Goal: Information Seeking & Learning: Compare options

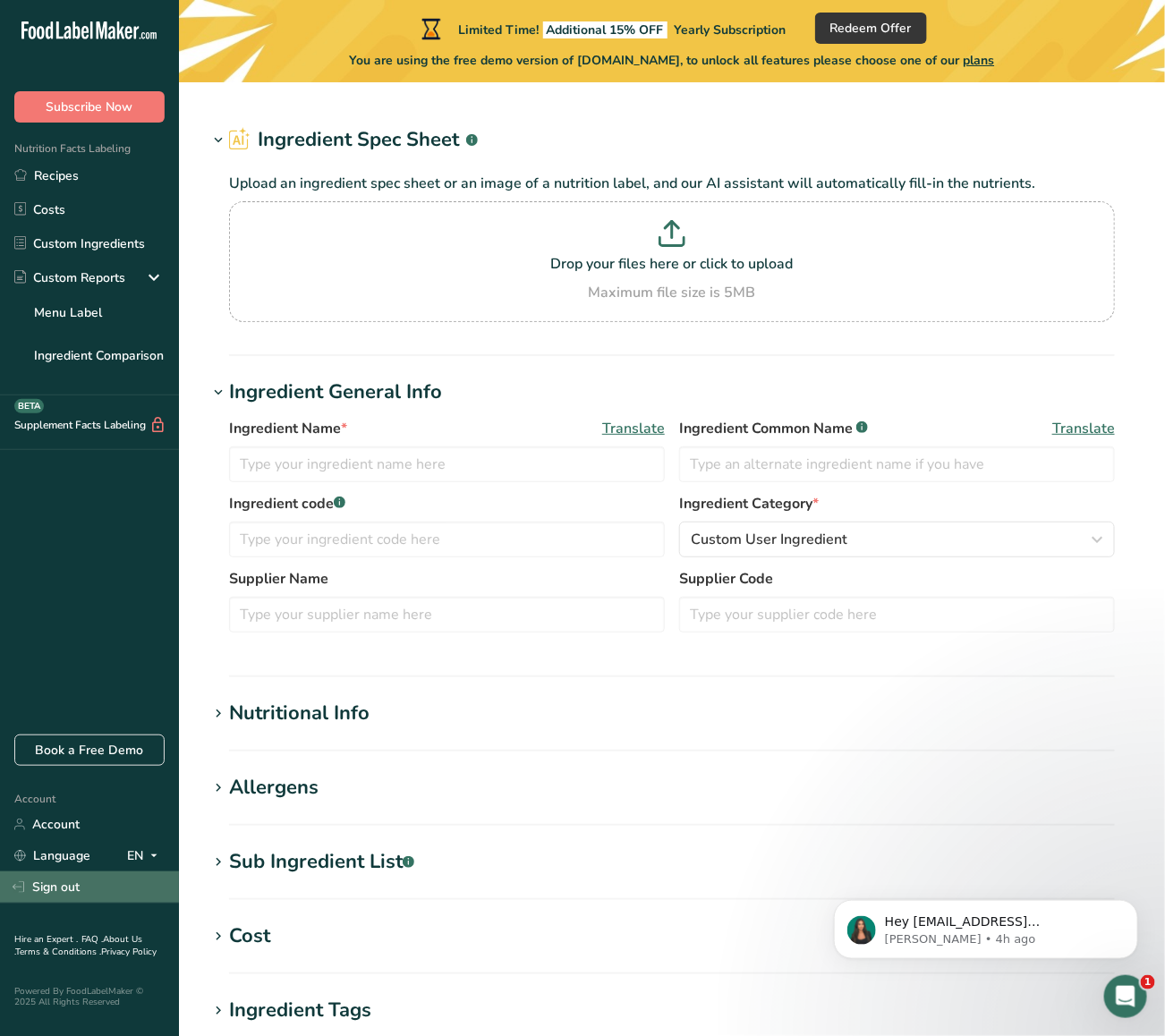
click at [79, 888] on link "Sign out" at bounding box center [89, 887] width 179 height 31
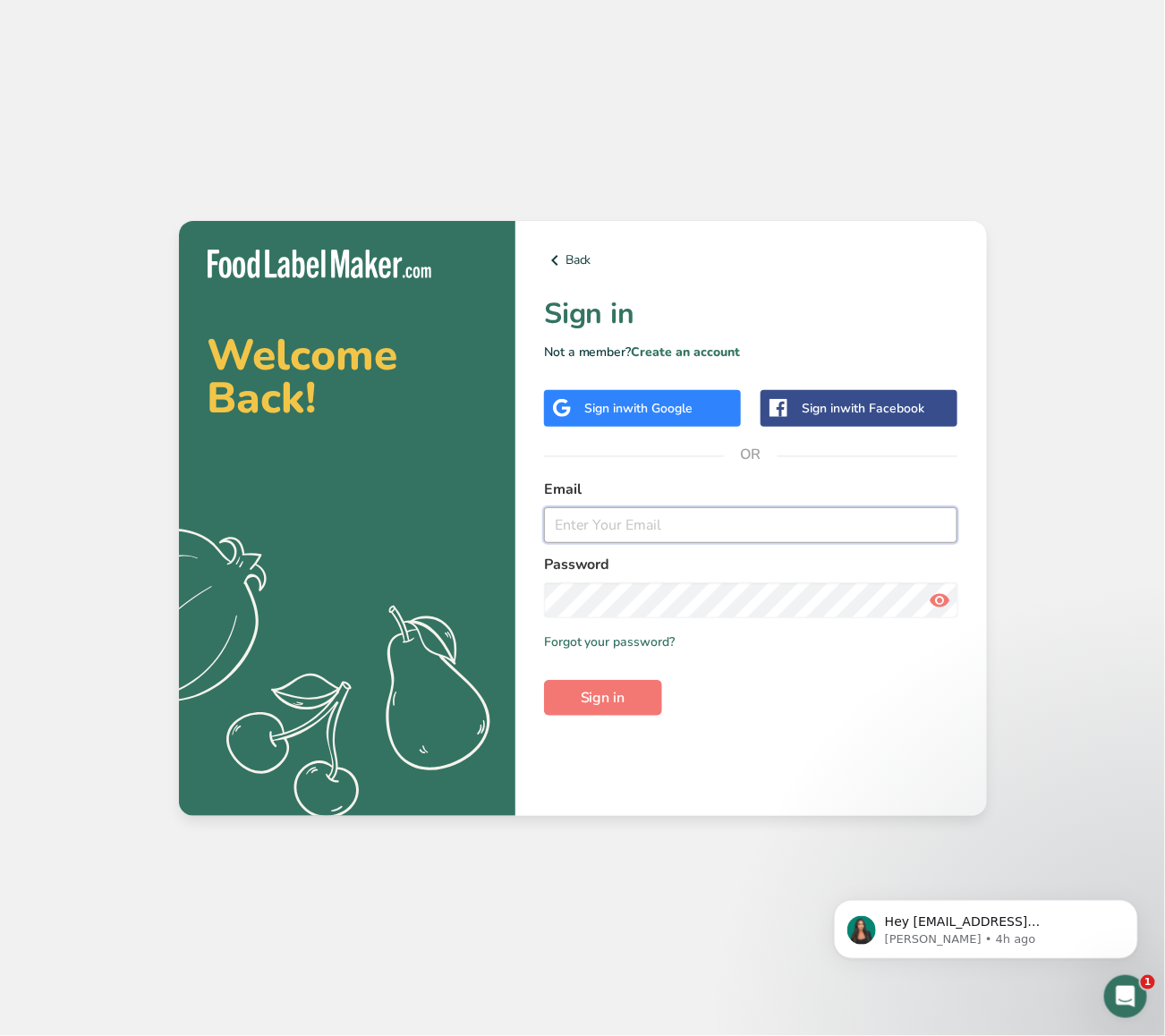
type input "test_2025_08_18_prod@test.com"
click at [663, 413] on span "with Google" at bounding box center [659, 408] width 70 height 17
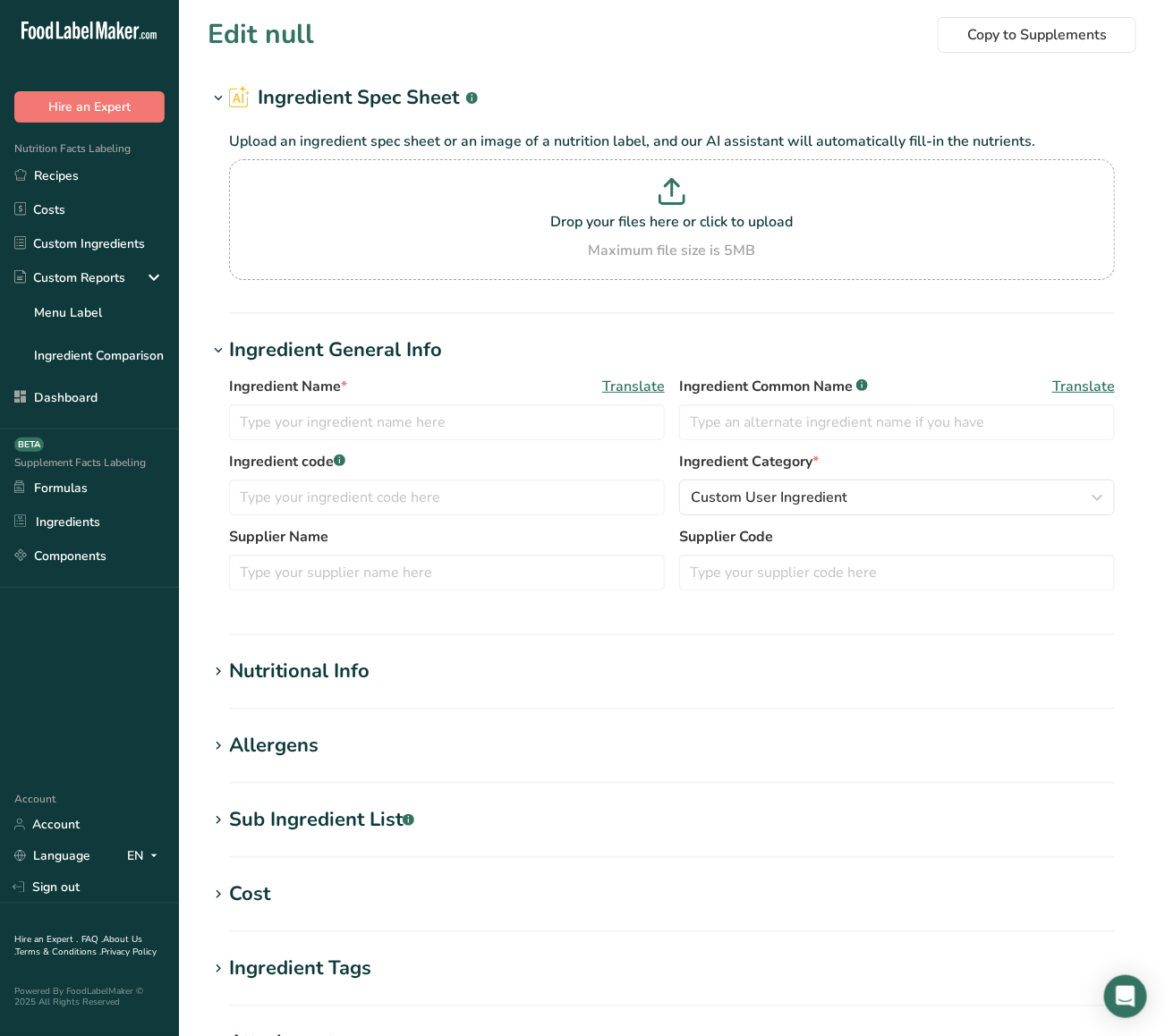
type input "custom 1"
click at [78, 897] on link "Sign out" at bounding box center [89, 887] width 179 height 31
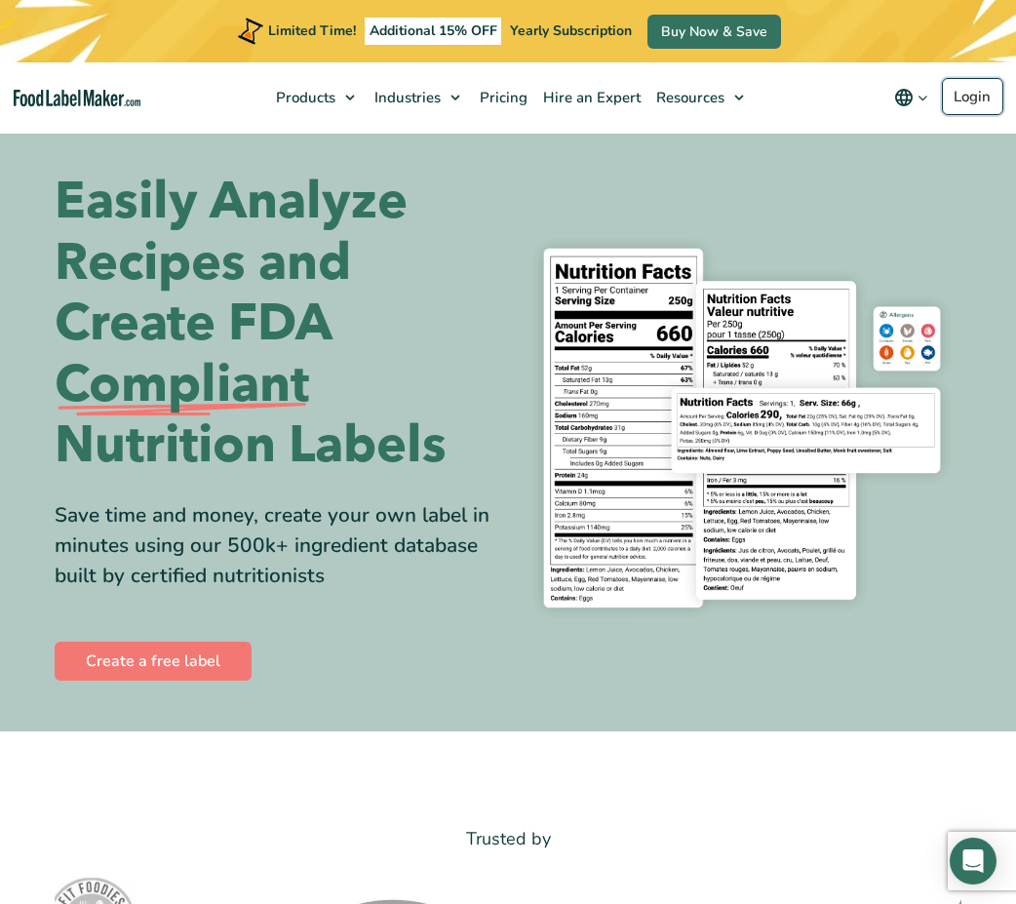
click at [967, 99] on link "Login" at bounding box center [972, 96] width 61 height 37
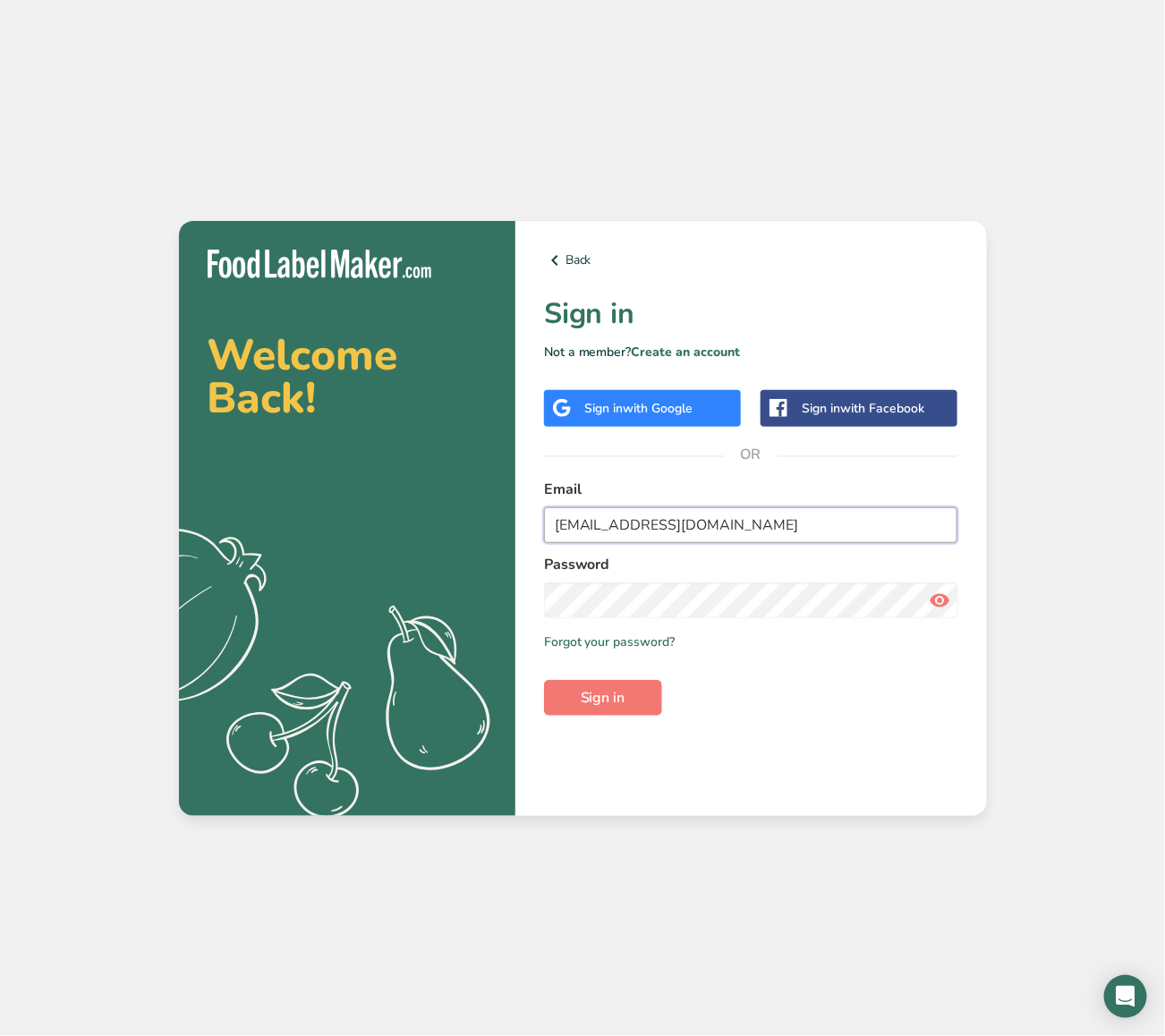
click at [756, 529] on input "[EMAIL_ADDRESS][DOMAIN_NAME]" at bounding box center [751, 525] width 415 height 36
paste input "admin"
type input "[EMAIL_ADDRESS][DOMAIN_NAME]"
click at [633, 696] on button "Sign in" at bounding box center [603, 697] width 118 height 36
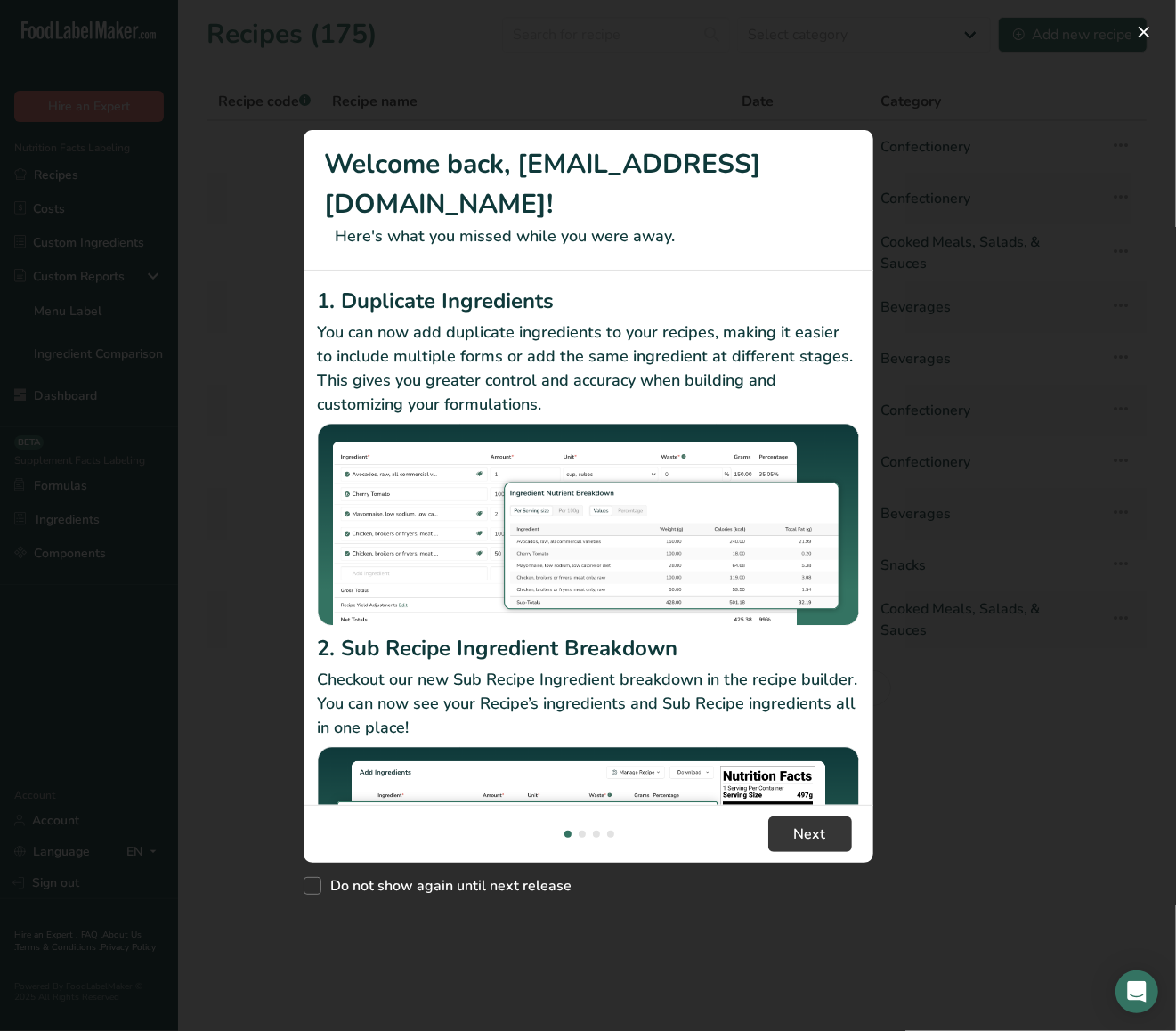
click at [1087, 292] on div "New Features" at bounding box center [588, 515] width 1176 height 1031
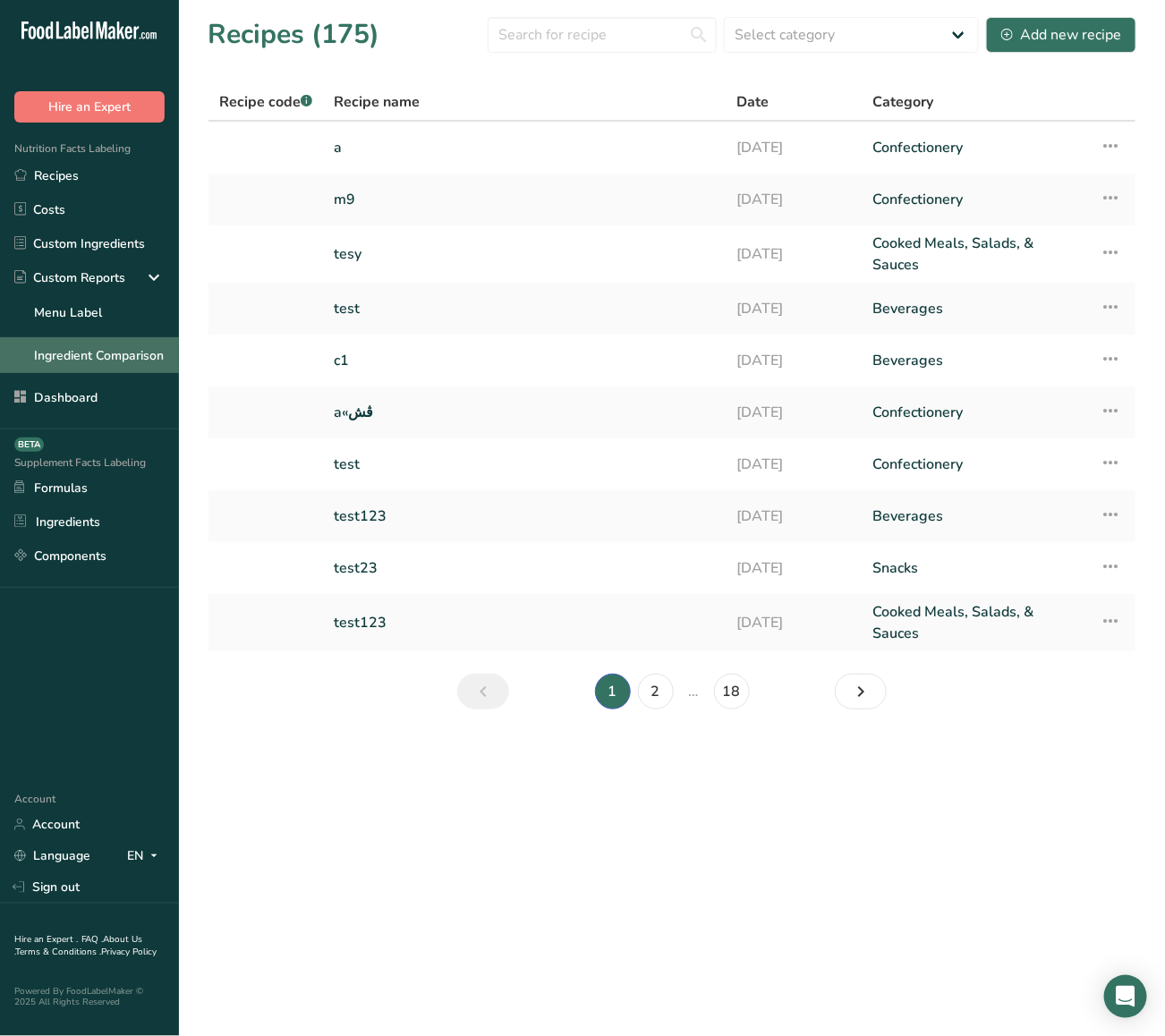
click at [105, 362] on link "Ingredient Comparison" at bounding box center [89, 355] width 179 height 36
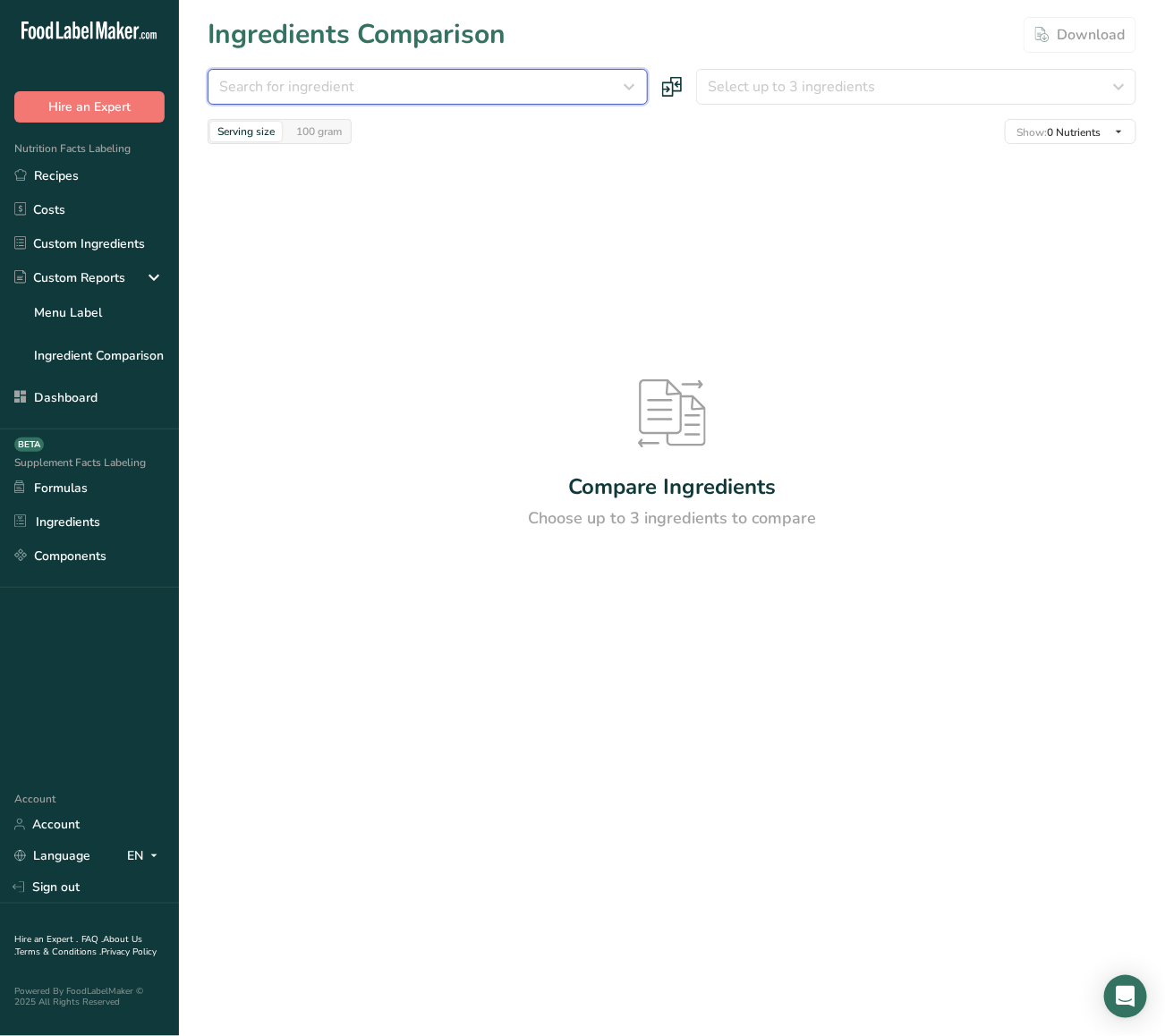
click at [474, 98] on button "Search for ingredient" at bounding box center [427, 86] width 440 height 36
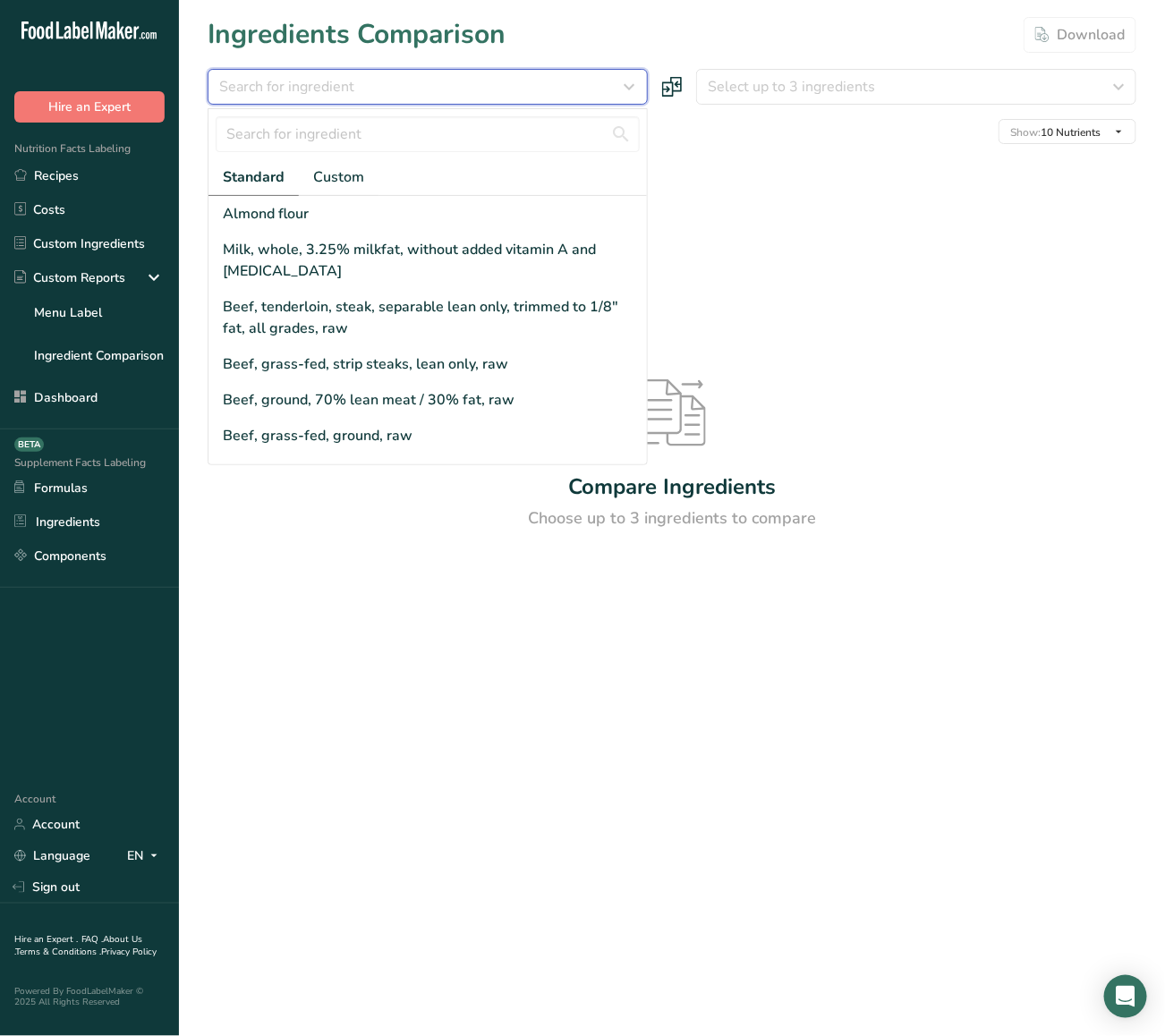
click at [486, 86] on div "Search for ingredient" at bounding box center [422, 86] width 406 height 21
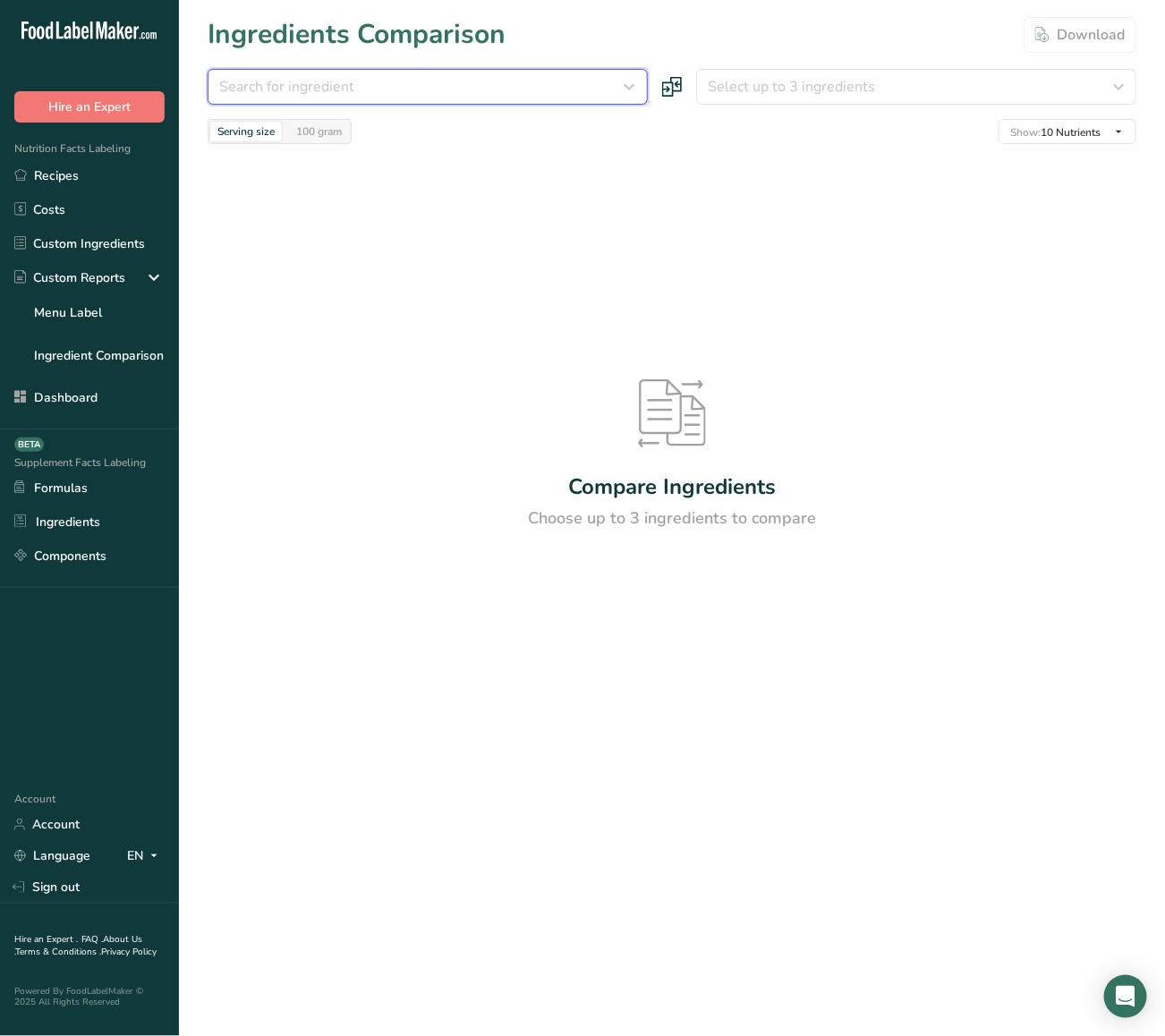
click at [486, 86] on div "Search for ingredient" at bounding box center [422, 86] width 406 height 21
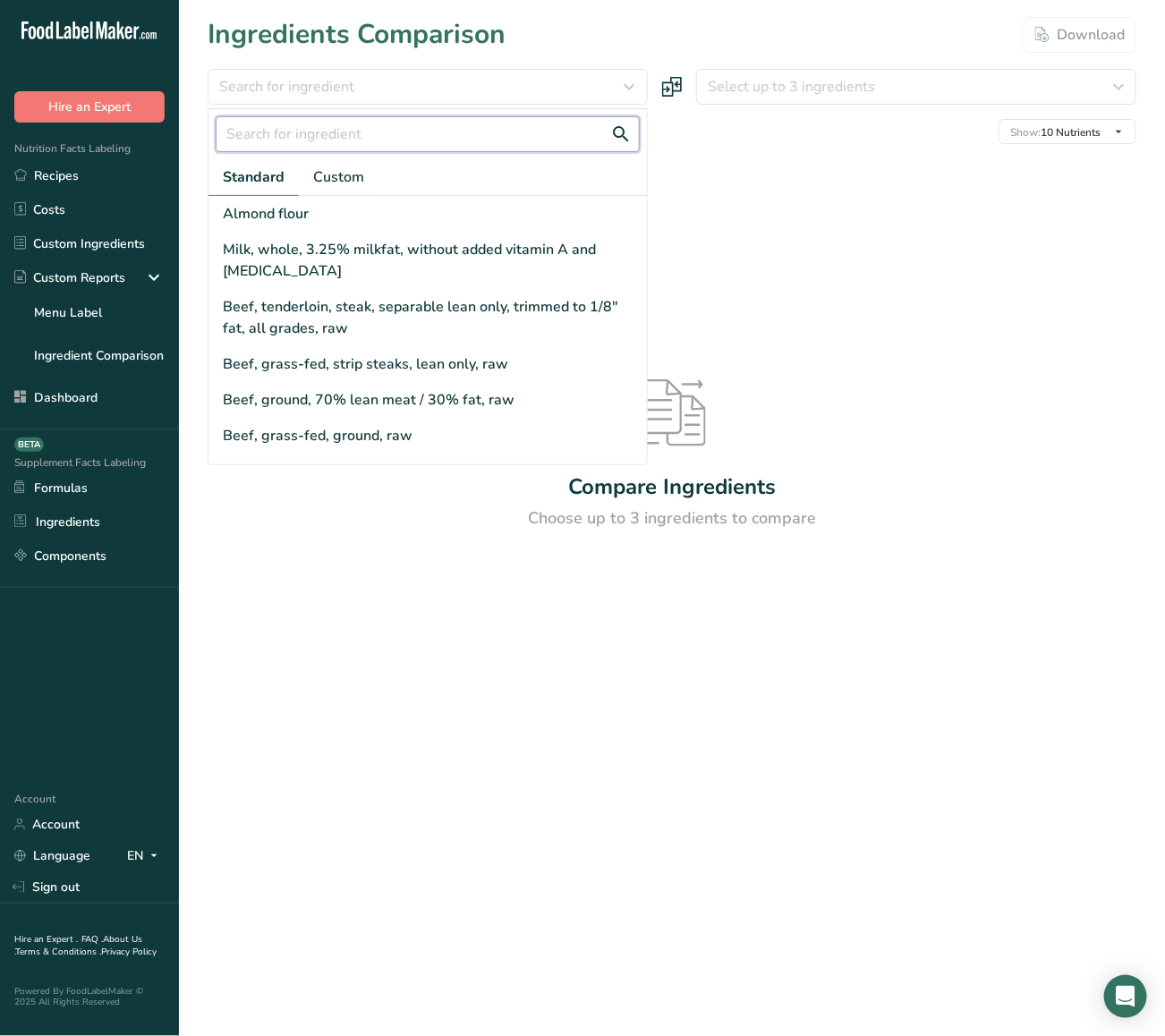
click at [439, 137] on input "text" at bounding box center [427, 134] width 424 height 36
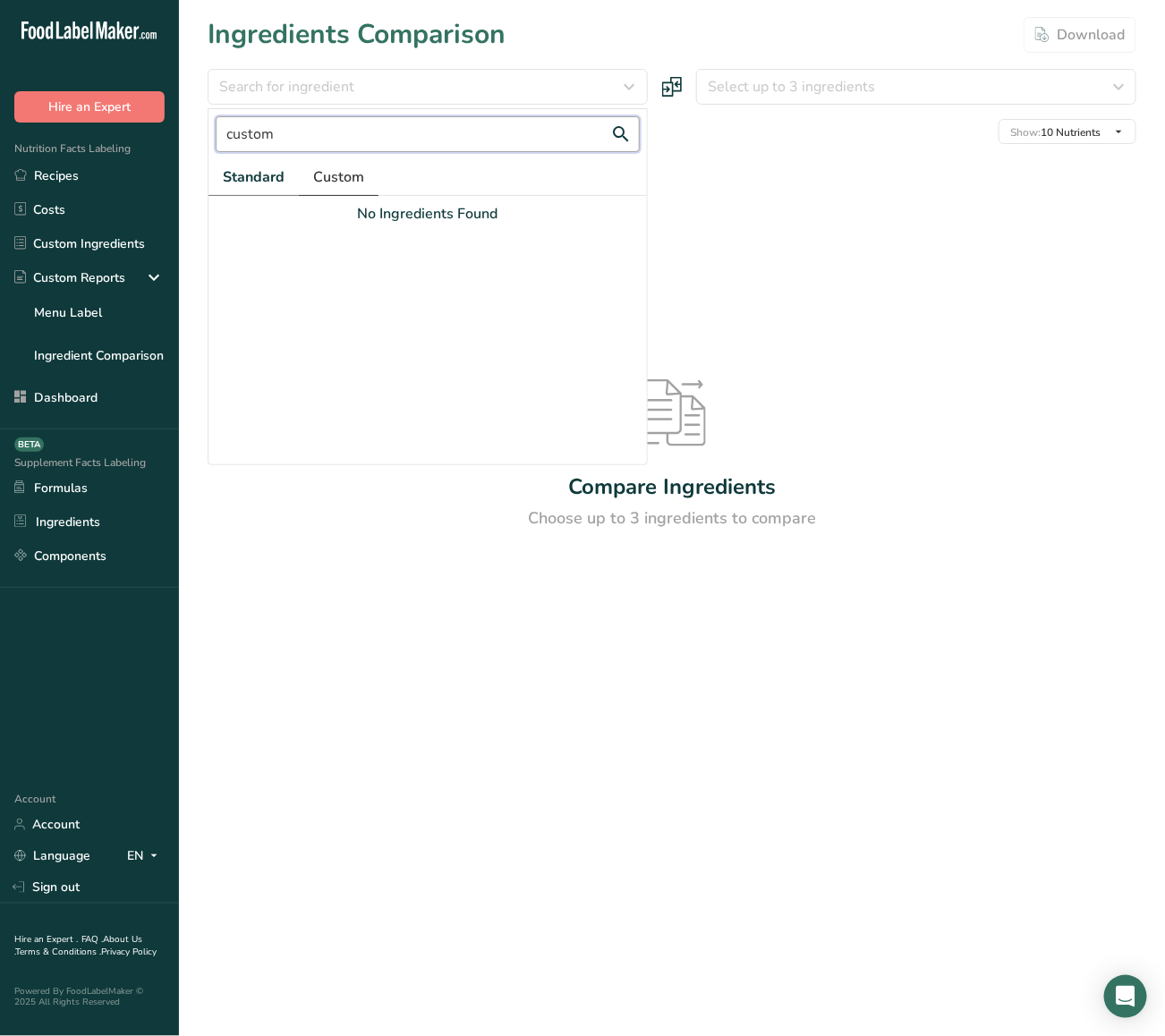
type input "custom"
click at [354, 181] on span "Custom" at bounding box center [338, 176] width 51 height 21
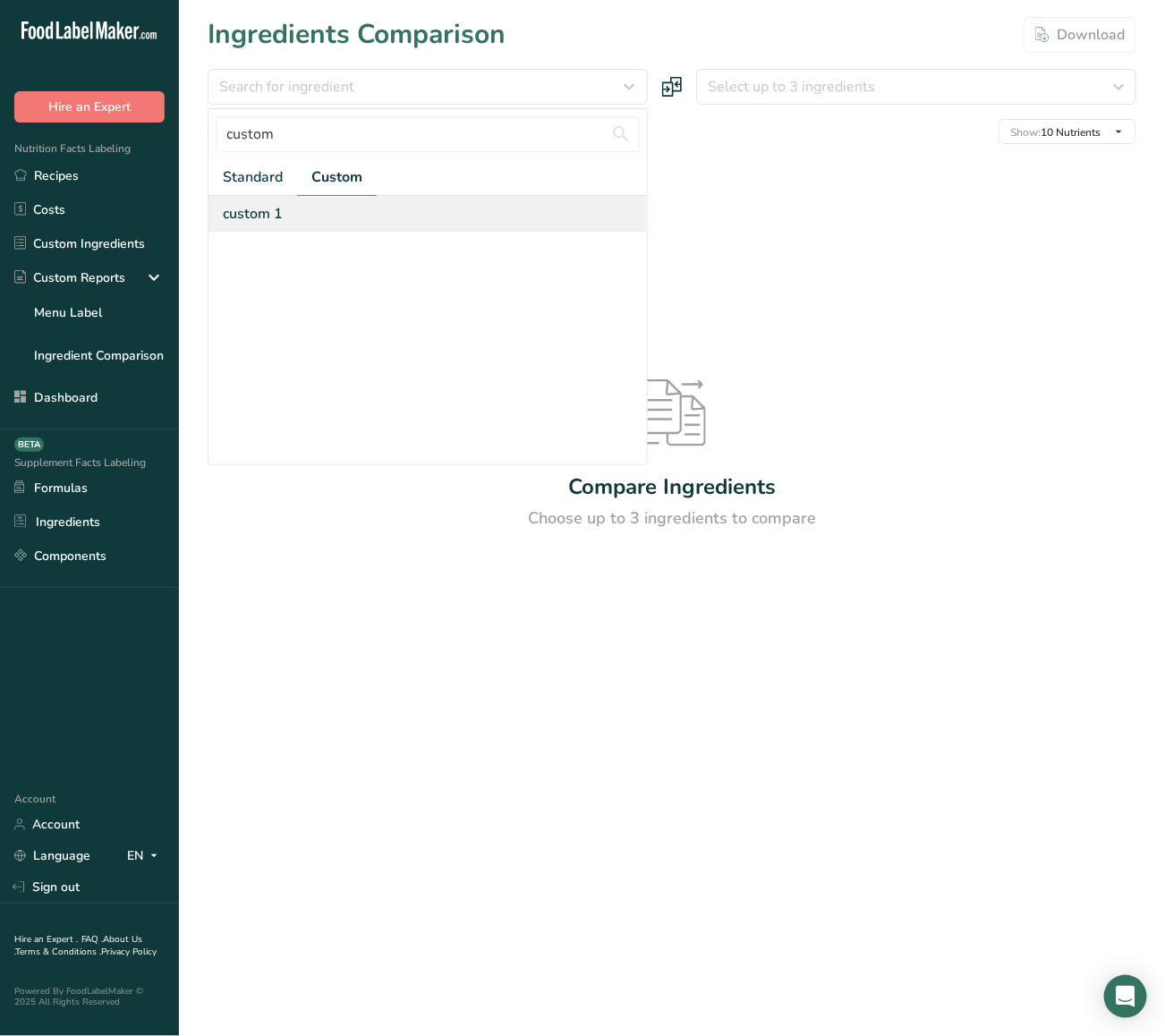
click at [340, 199] on div "custom 1" at bounding box center [427, 214] width 438 height 36
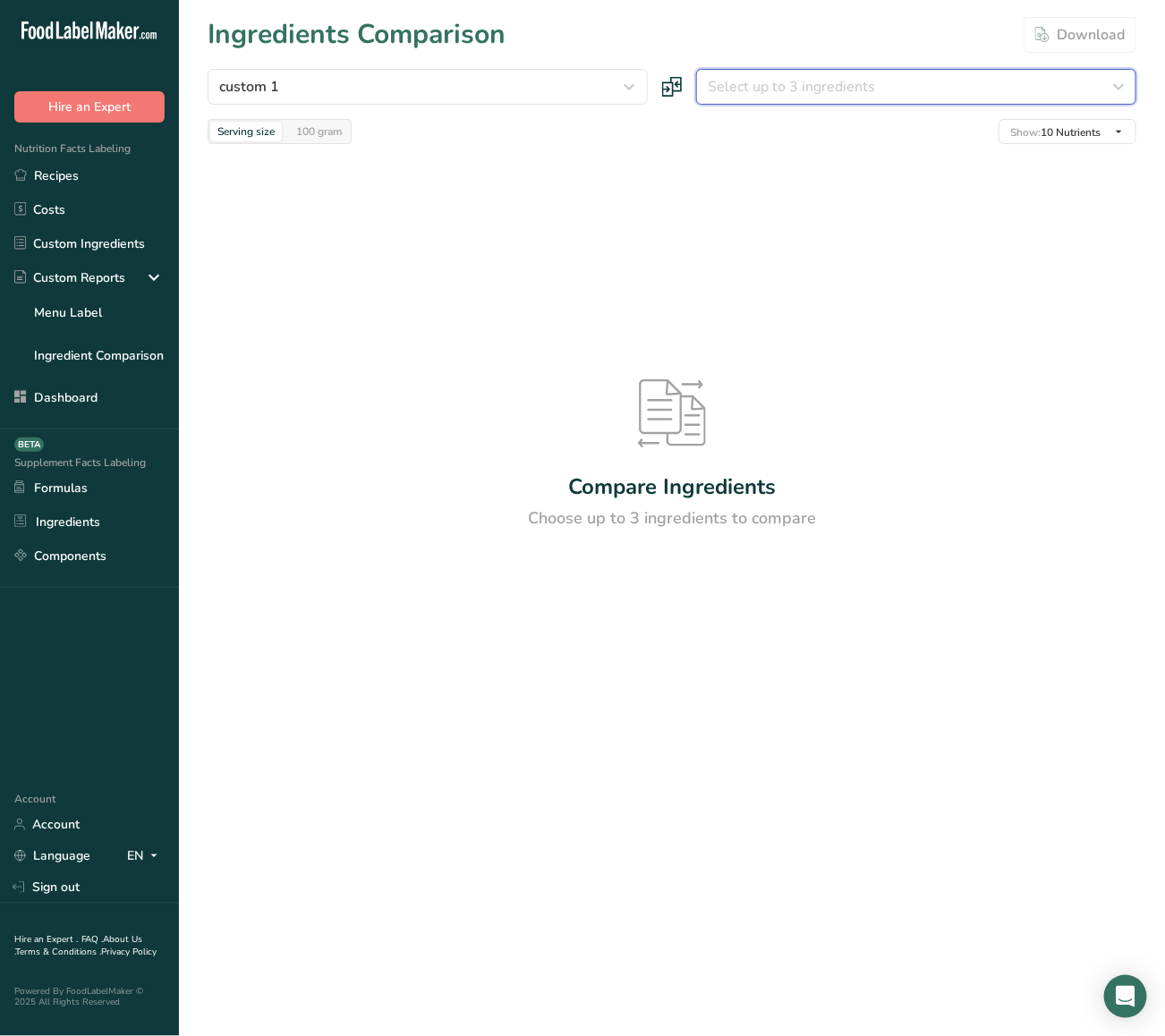
click at [778, 92] on span "Select up to 3 ingredients" at bounding box center [791, 86] width 167 height 21
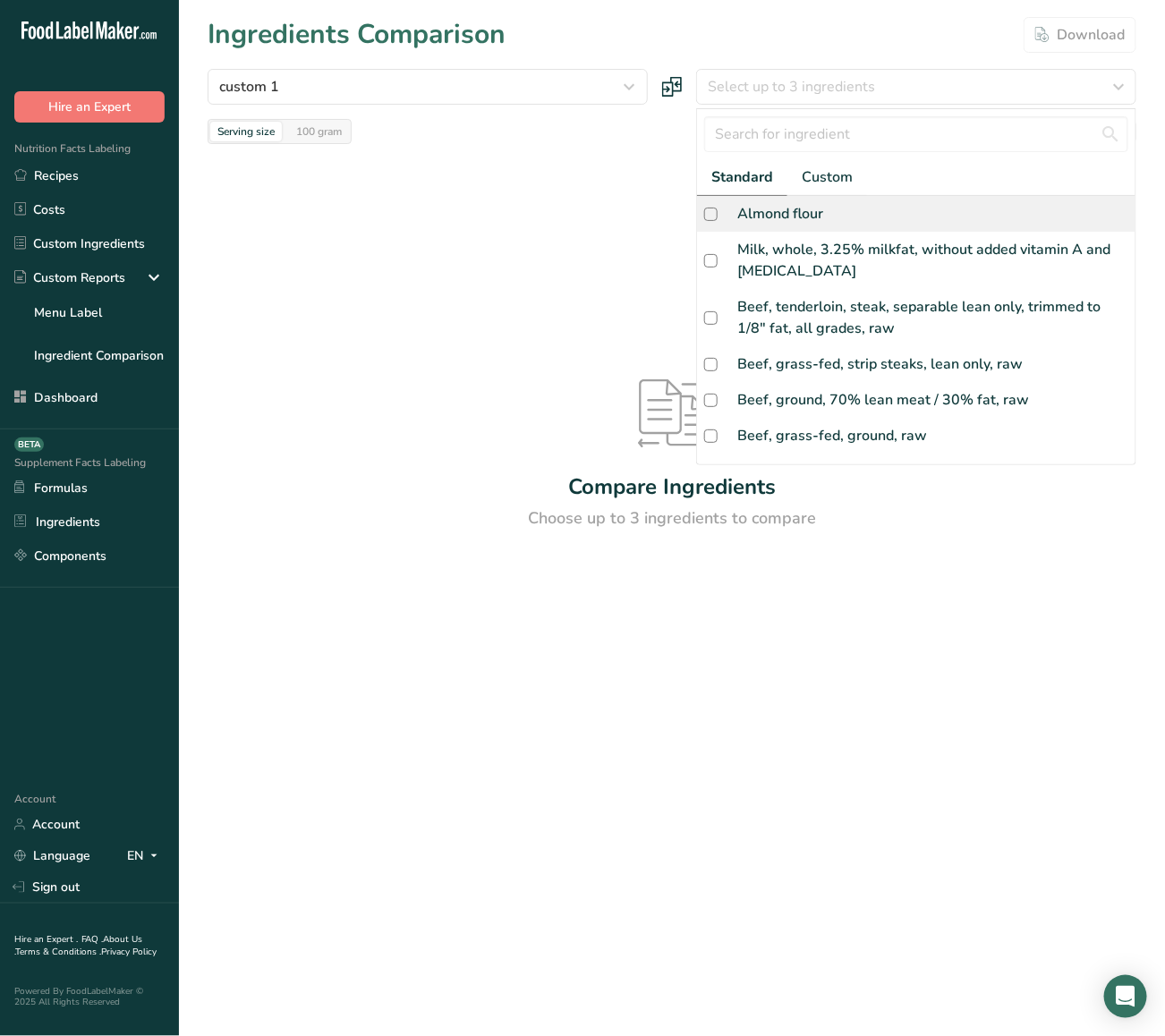
click at [825, 217] on div "Almond flour" at bounding box center [916, 214] width 438 height 36
checkbox input "true"
click at [0, 0] on div at bounding box center [0, 0] width 0 height 0
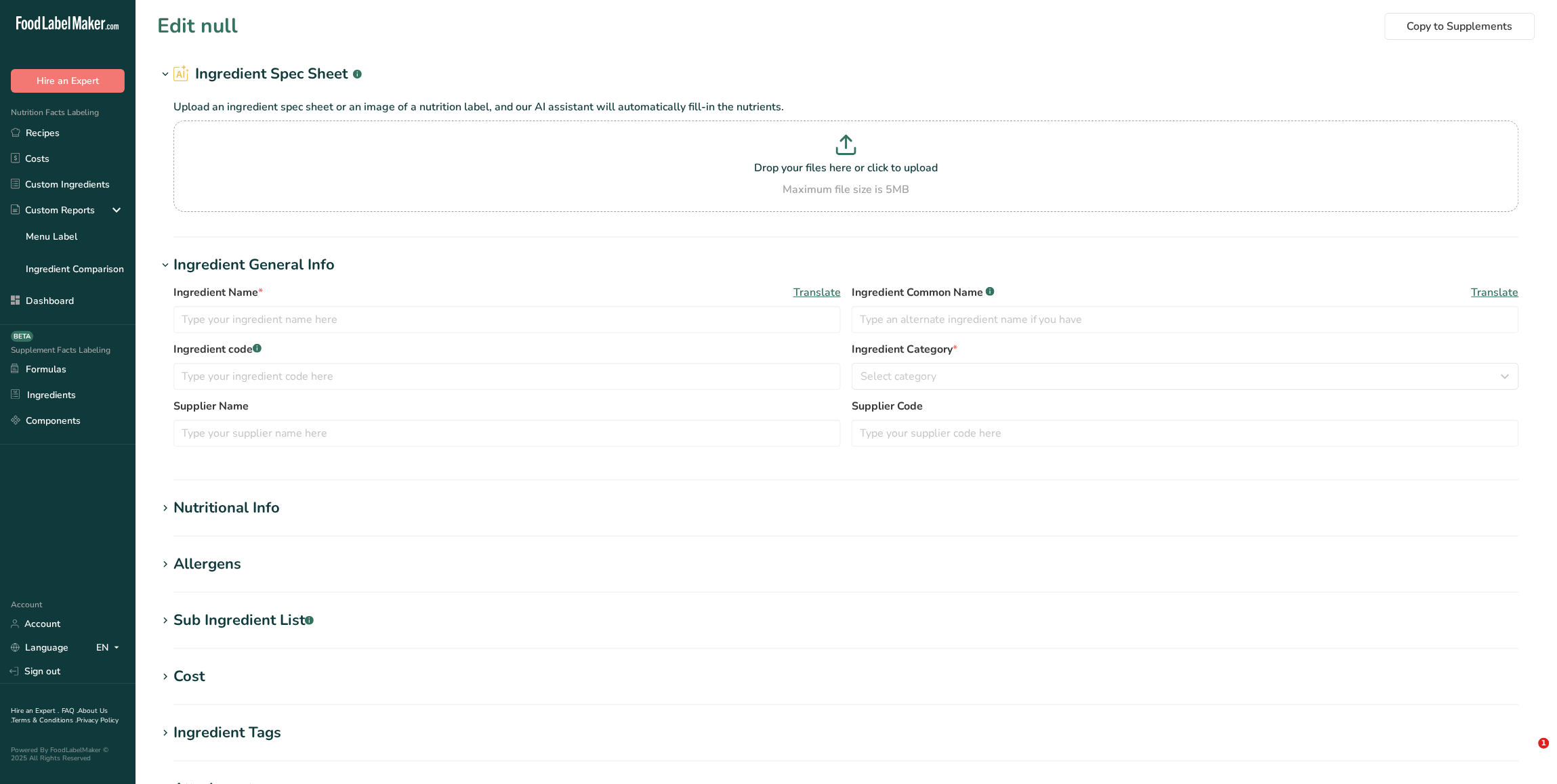
type input "custom 1"
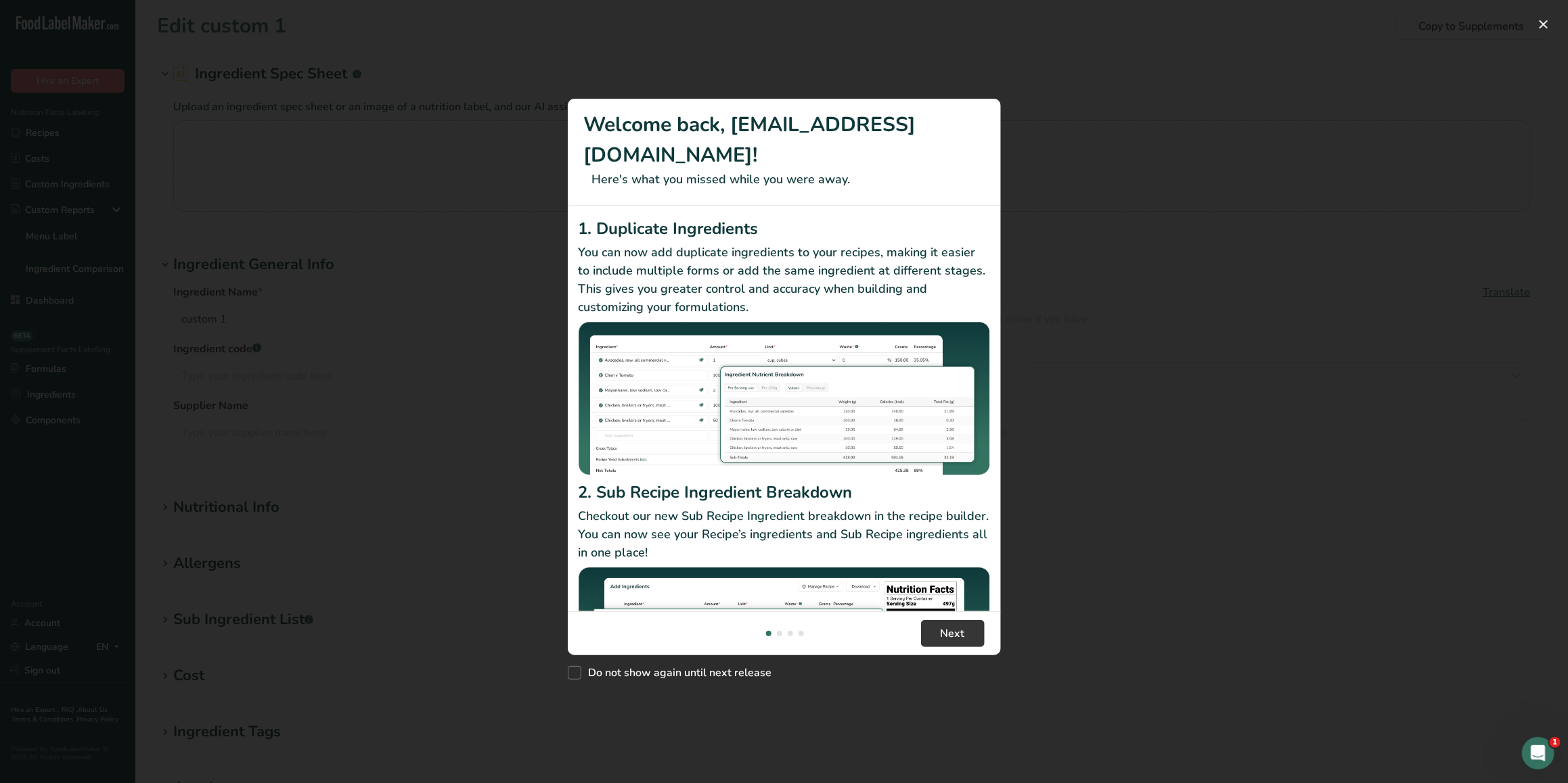
click at [1111, 122] on div "New Features" at bounding box center [784, 391] width 1568 height 783
